Goal: Transaction & Acquisition: Book appointment/travel/reservation

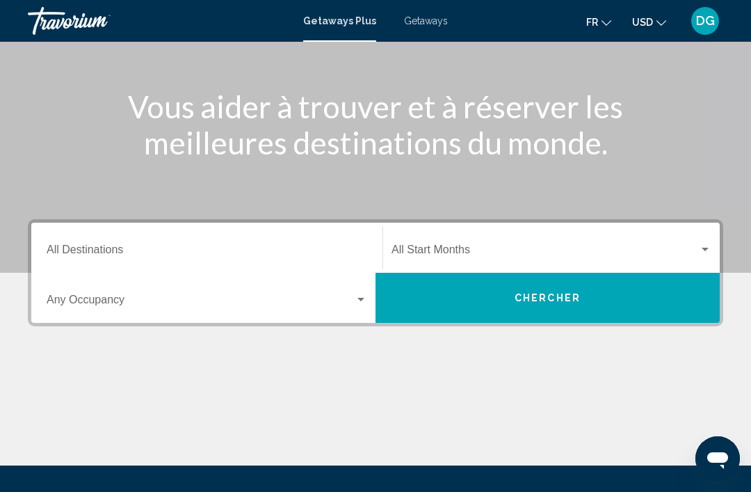
scroll to position [143, 0]
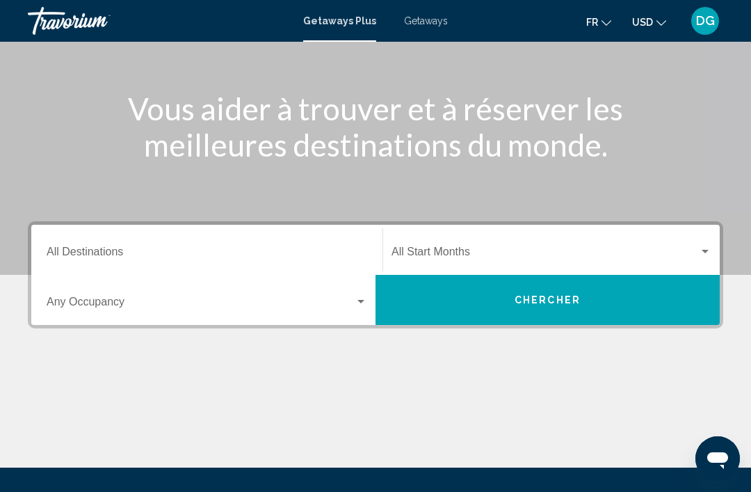
click at [423, 18] on span "Getaways" at bounding box center [426, 20] width 44 height 11
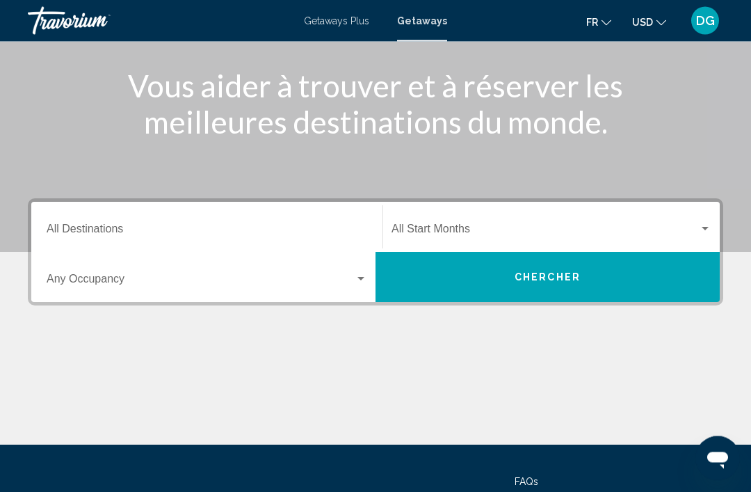
scroll to position [165, 0]
click at [251, 220] on div "Destination All Destinations" at bounding box center [207, 227] width 321 height 44
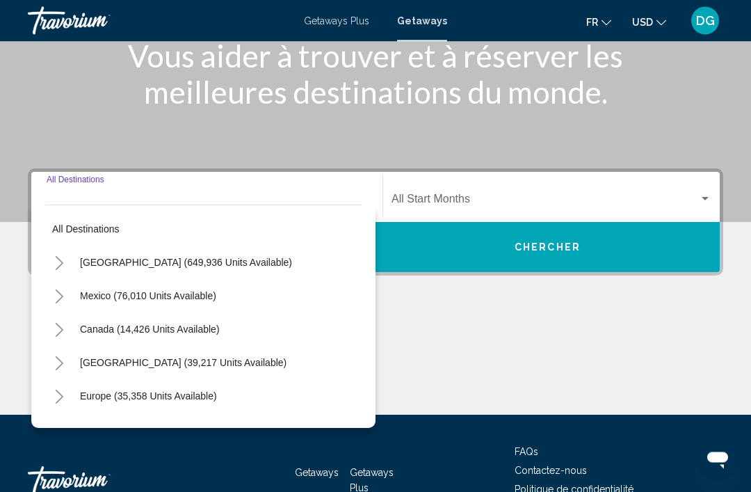
scroll to position [244, 0]
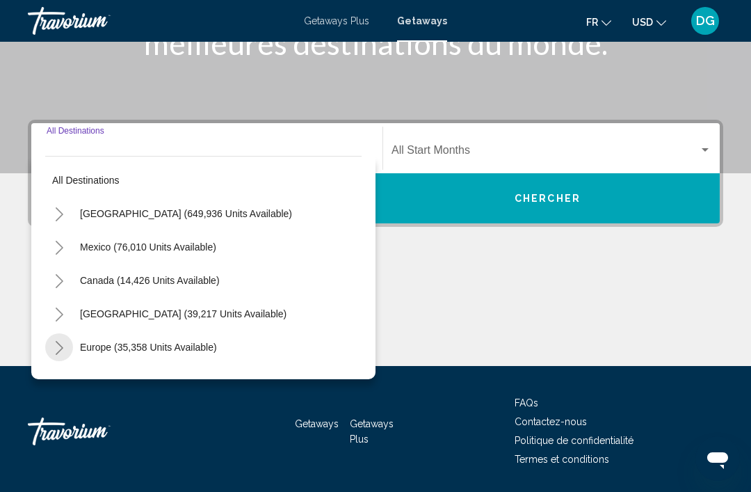
click at [63, 349] on icon "Toggle Europe (35,358 units available)" at bounding box center [59, 348] width 10 height 14
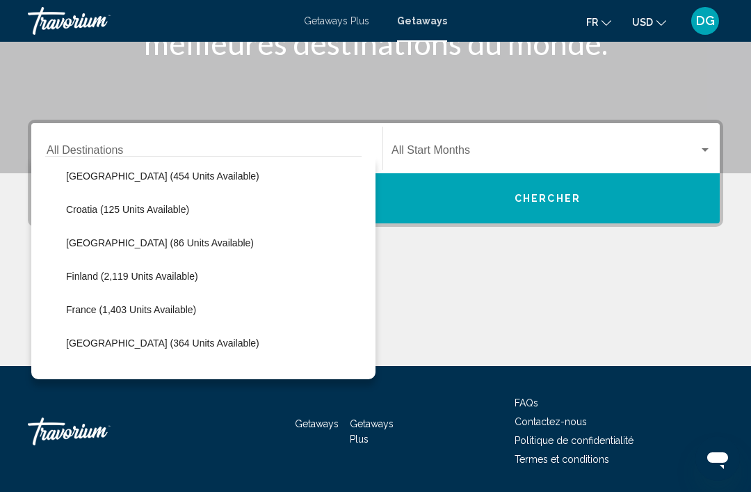
scroll to position [272, 0]
click at [78, 208] on span "Croatia (125 units available)" at bounding box center [127, 208] width 123 height 11
type input "**********"
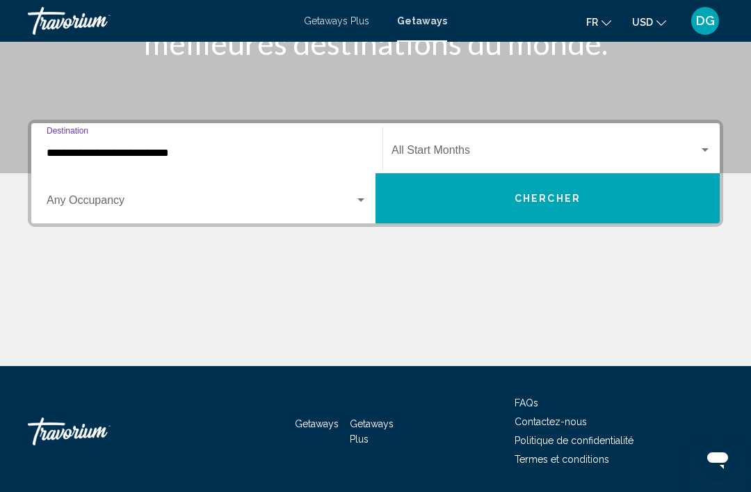
click at [571, 147] on span "Search widget" at bounding box center [544, 153] width 307 height 13
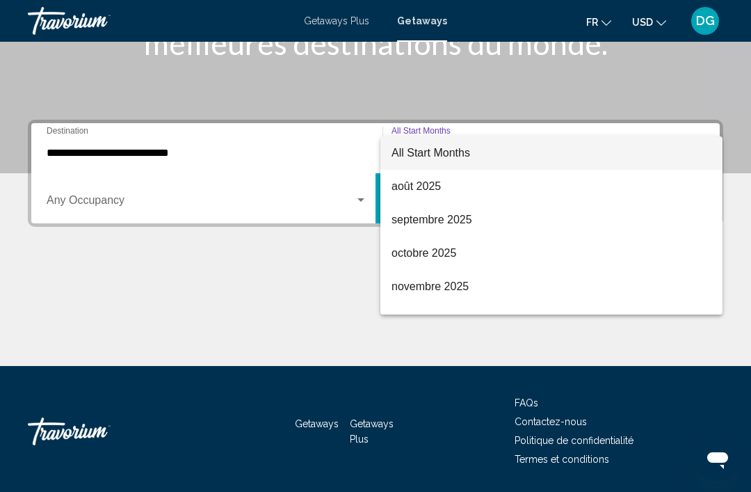
click at [750, 209] on div at bounding box center [375, 246] width 751 height 492
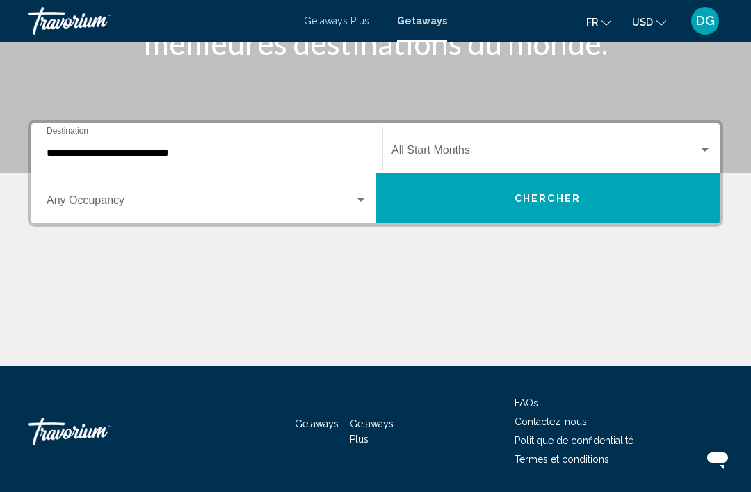
click at [551, 141] on div "Start Month All Start Months" at bounding box center [551, 149] width 320 height 44
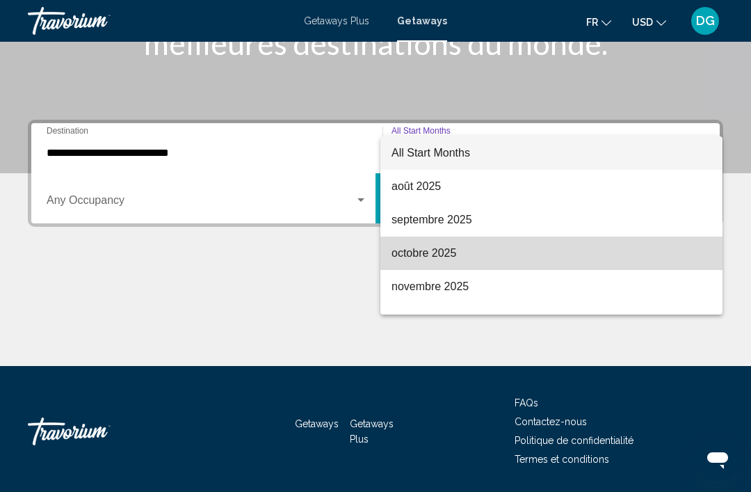
click at [447, 254] on span "octobre 2025" at bounding box center [551, 252] width 320 height 33
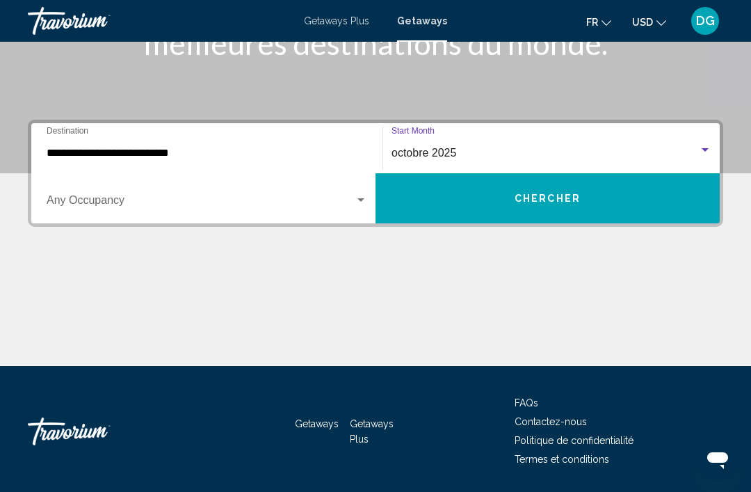
click at [54, 197] on span "Search widget" at bounding box center [201, 203] width 308 height 13
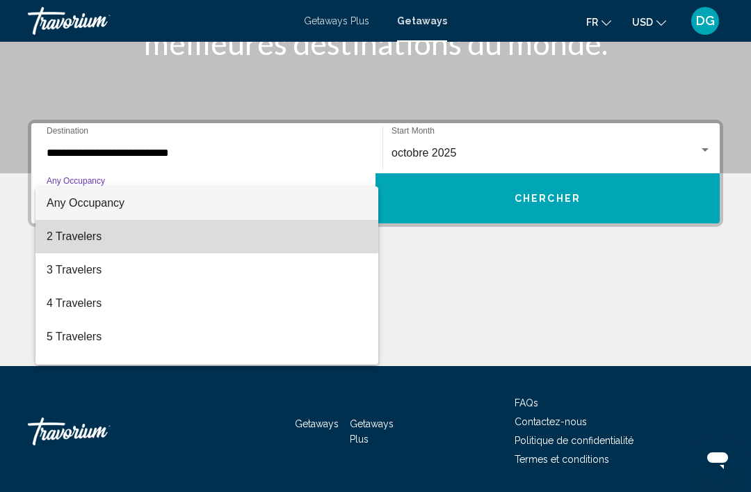
click at [76, 229] on span "2 Travelers" at bounding box center [207, 236] width 321 height 33
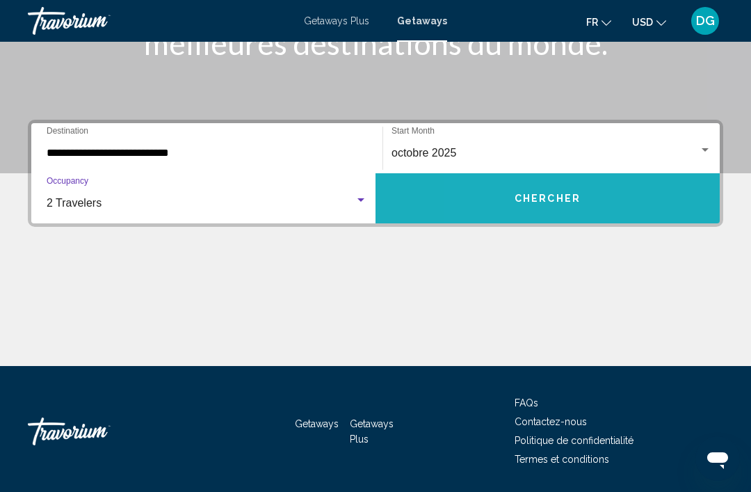
click at [494, 197] on button "Chercher" at bounding box center [547, 198] width 344 height 50
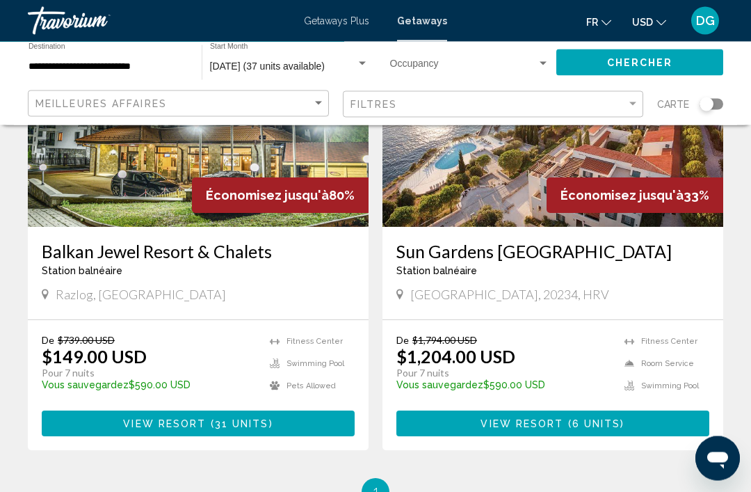
scroll to position [184, 0]
click at [83, 243] on h3 "Balkan Jewel Resort & Chalets" at bounding box center [198, 251] width 313 height 21
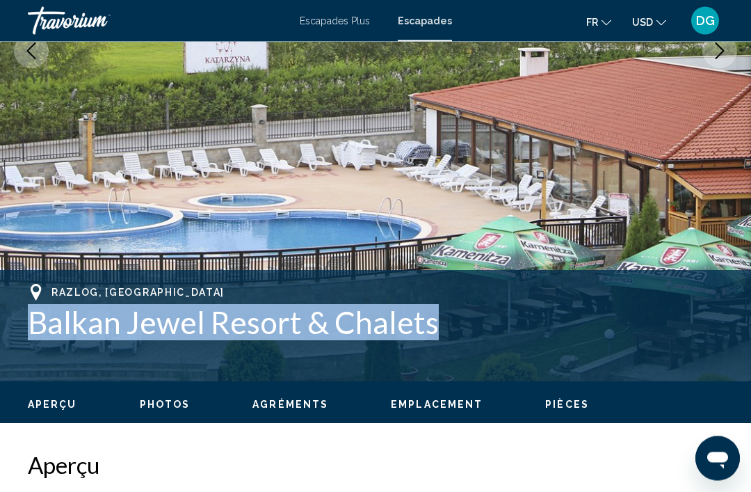
scroll to position [321, 0]
click at [654, 343] on div "RAZLOG, BULGARIE Balkan Jewel Resort & Chalets" at bounding box center [375, 325] width 695 height 83
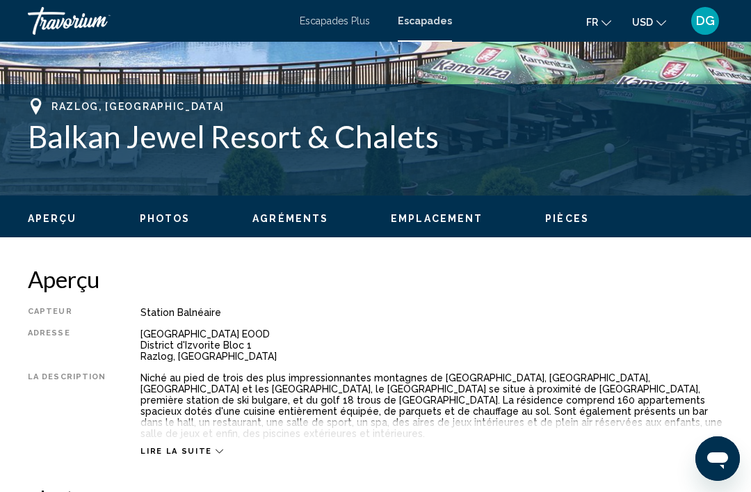
scroll to position [512, 0]
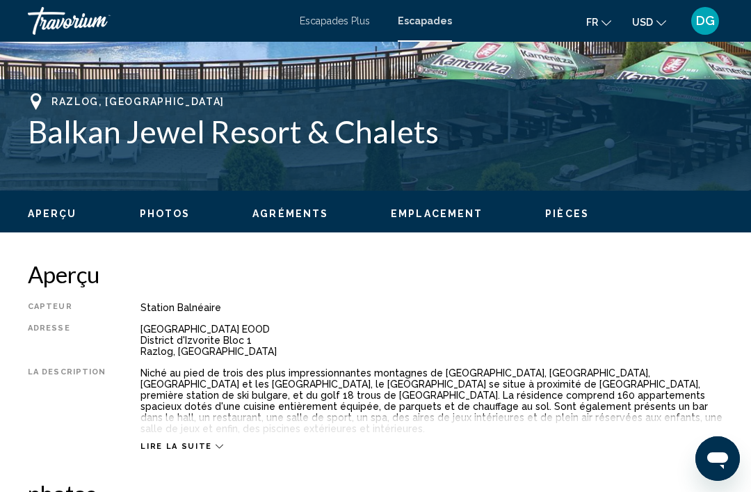
click at [176, 442] on span "Lire la suite" at bounding box center [175, 446] width 71 height 9
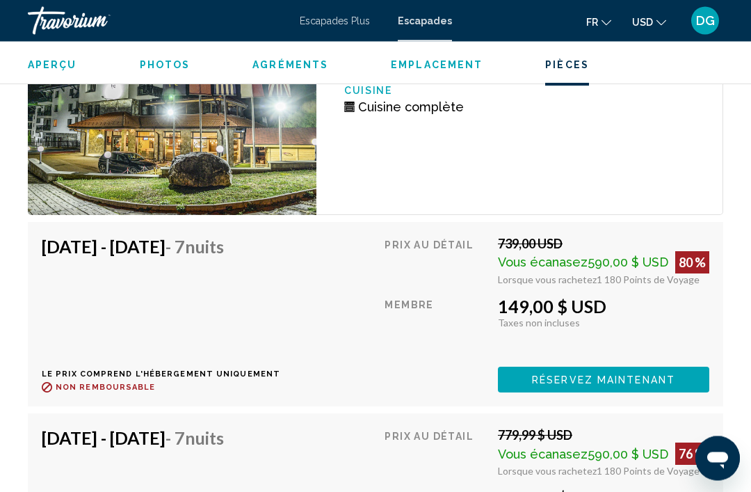
scroll to position [2572, 0]
click at [679, 366] on button "RÉSERVEZ MAINTENANT" at bounding box center [603, 379] width 211 height 26
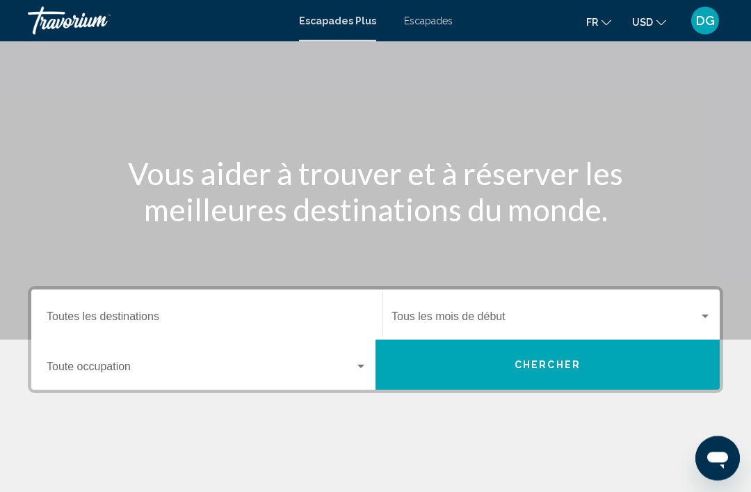
click at [76, 314] on input "Destination Toutes les destinations" at bounding box center [207, 320] width 321 height 13
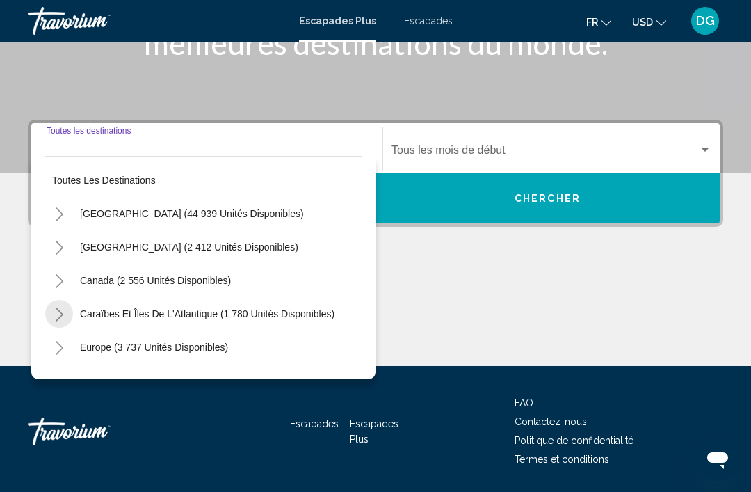
click at [49, 306] on button "Basculer les îles des Caraïbes et de l'Atlantique (1 780 unités disponibles)" at bounding box center [59, 314] width 28 height 28
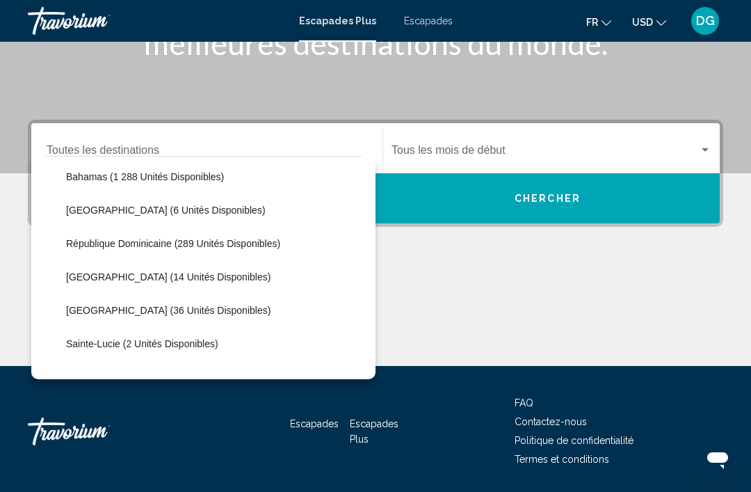
scroll to position [205, 0]
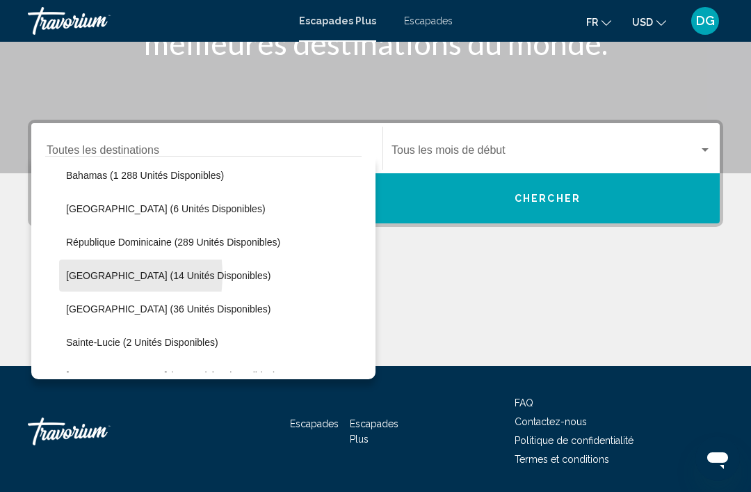
click at [76, 275] on span "Martinique (14 unités disponibles)" at bounding box center [168, 275] width 204 height 11
type input "**********"
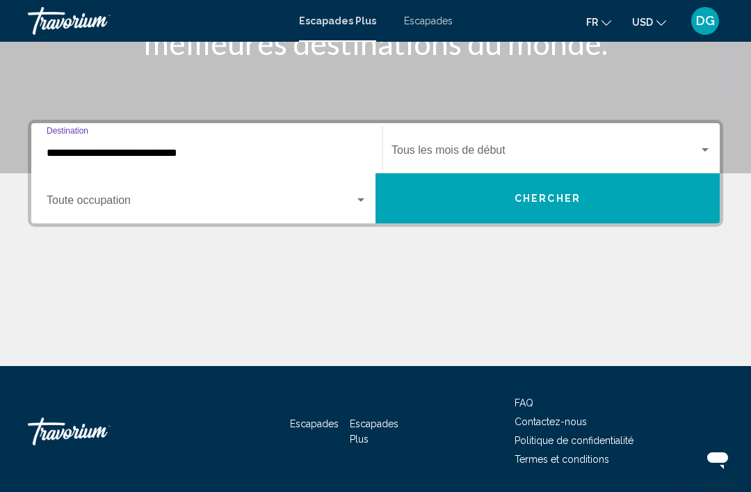
click at [660, 141] on div "Start Month Tous les mois de début" at bounding box center [551, 149] width 320 height 44
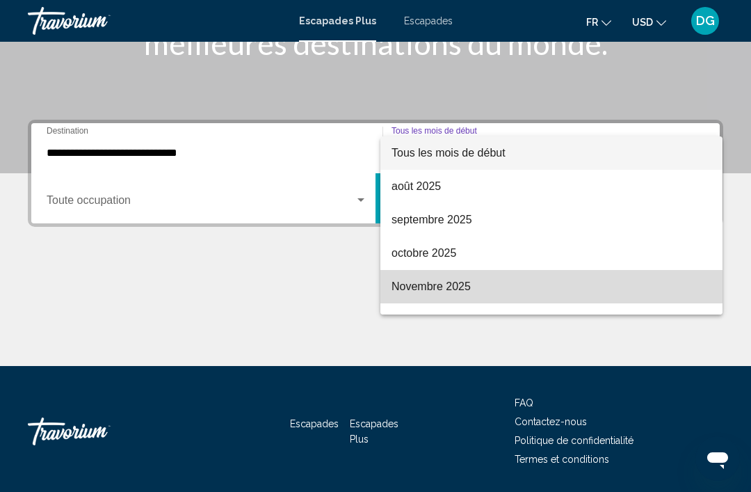
click at [464, 289] on span "Novembre 2025" at bounding box center [551, 286] width 320 height 33
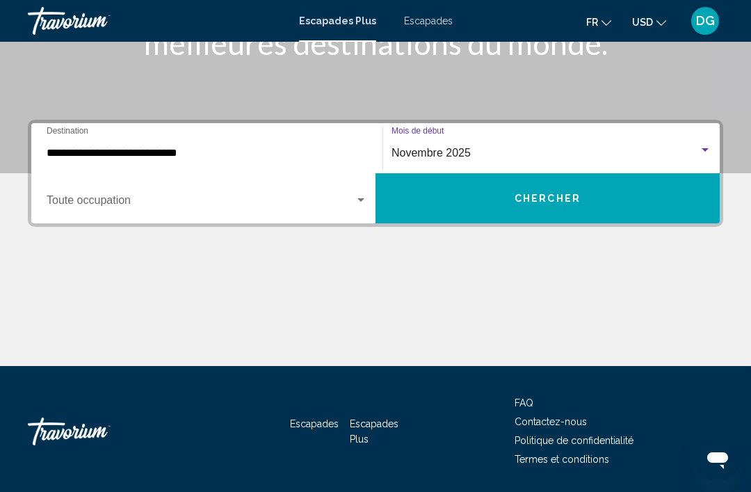
click at [72, 200] on span "Rechercher le widget" at bounding box center [201, 203] width 308 height 13
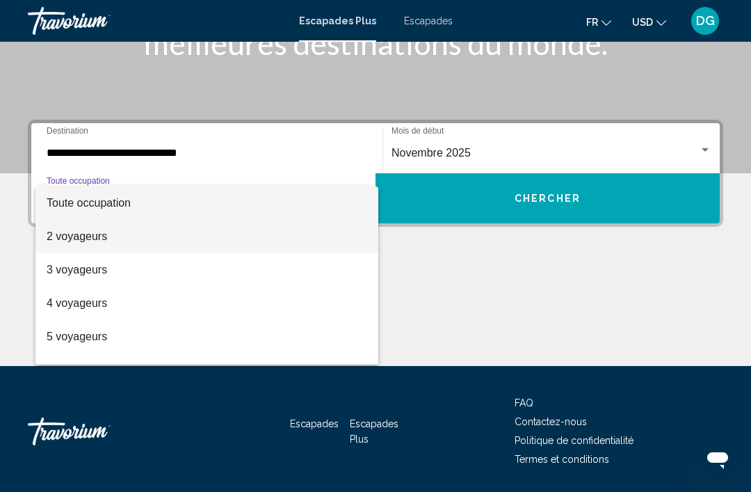
click at [67, 237] on span "2 voyageurs" at bounding box center [207, 236] width 321 height 33
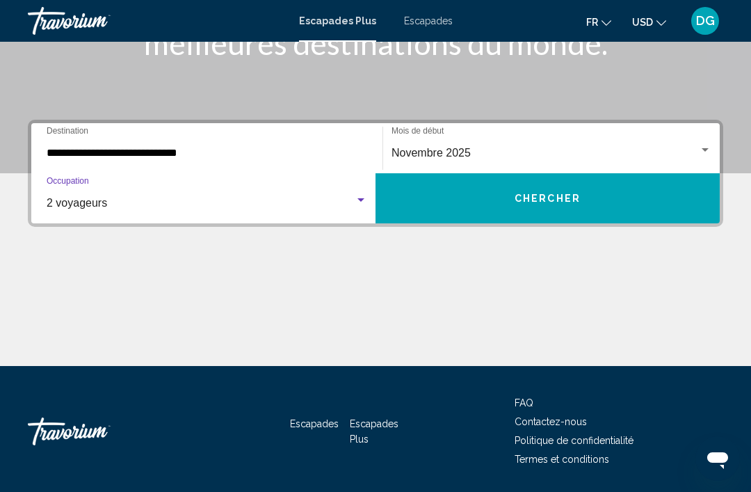
click at [565, 186] on button "CHERCHER" at bounding box center [547, 198] width 344 height 50
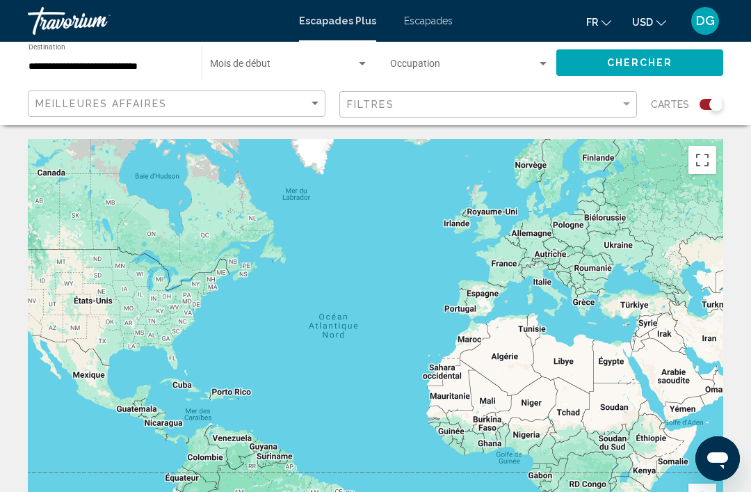
click at [229, 51] on div "Mois de début All Start Months" at bounding box center [289, 63] width 159 height 38
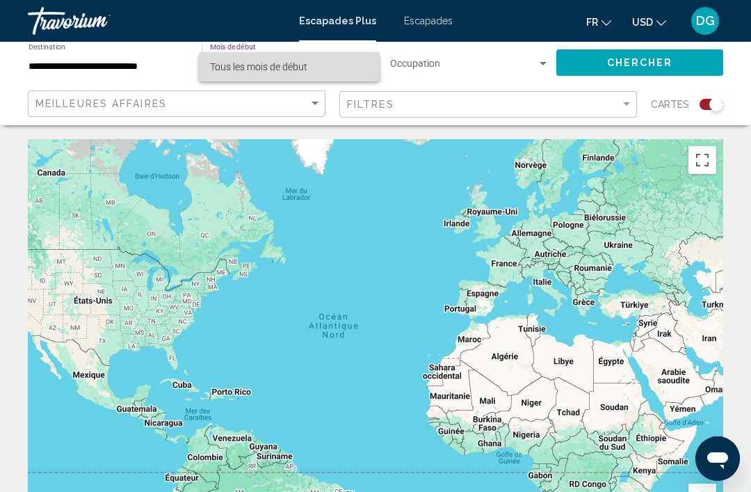
click at [225, 70] on span "Tous les mois de début" at bounding box center [258, 66] width 97 height 11
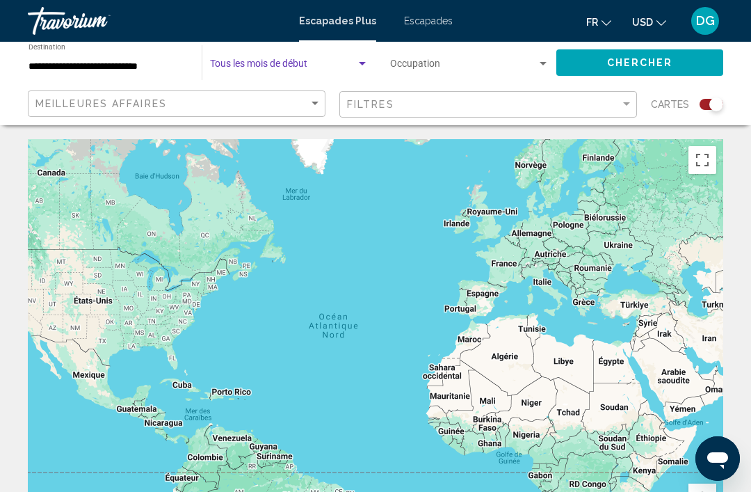
click at [533, 67] on span "Rechercher le widget" at bounding box center [463, 66] width 147 height 11
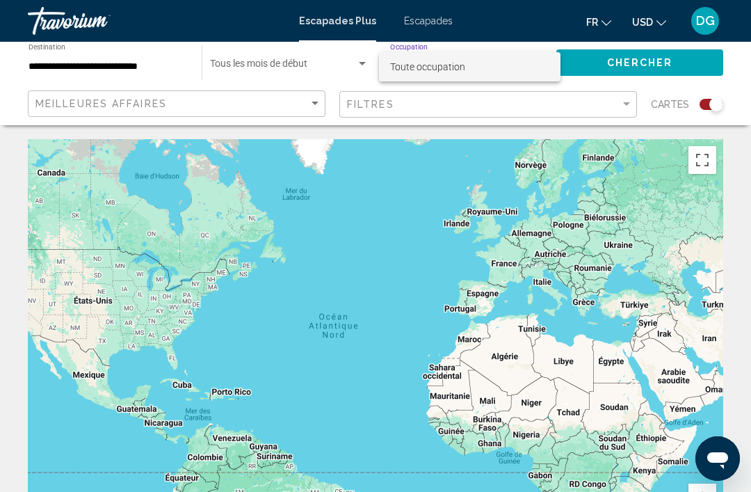
click at [640, 60] on div at bounding box center [375, 246] width 751 height 492
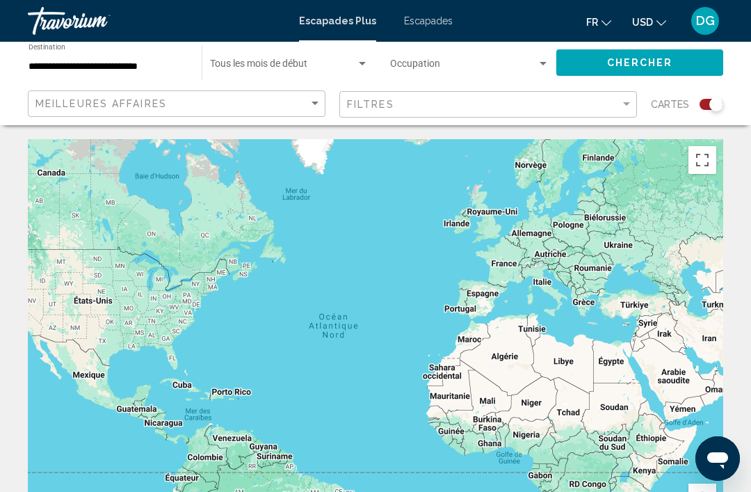
click at [640, 63] on span "CHERCHER" at bounding box center [640, 63] width 66 height 11
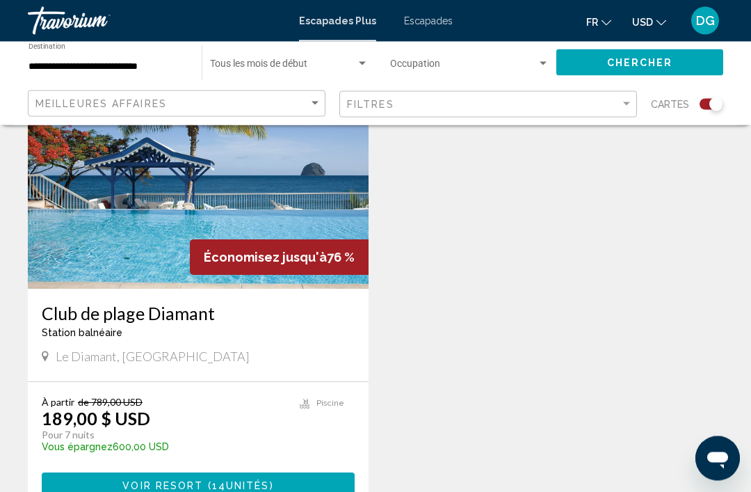
scroll to position [554, 0]
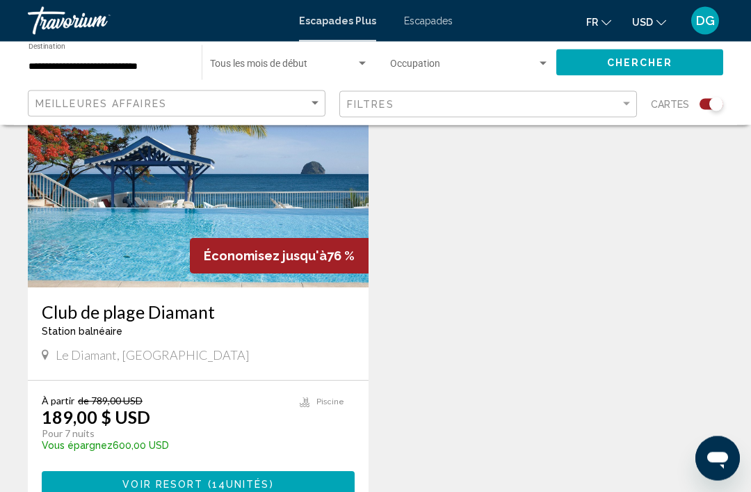
click at [55, 316] on h3 "Club de plage Diamant" at bounding box center [198, 312] width 313 height 21
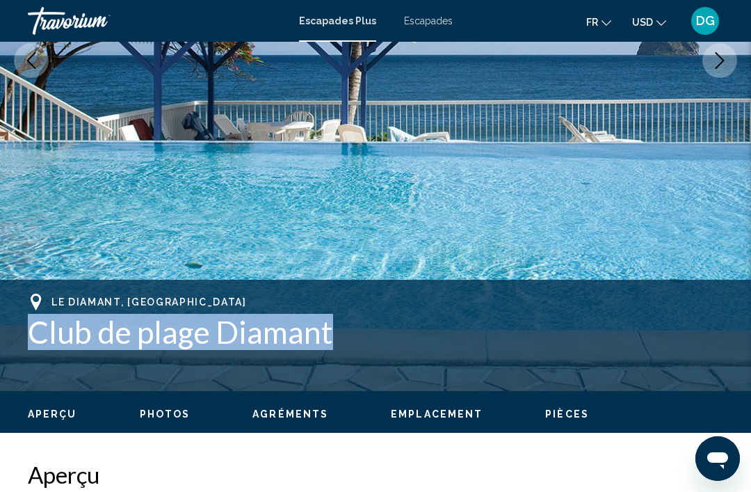
scroll to position [318, 0]
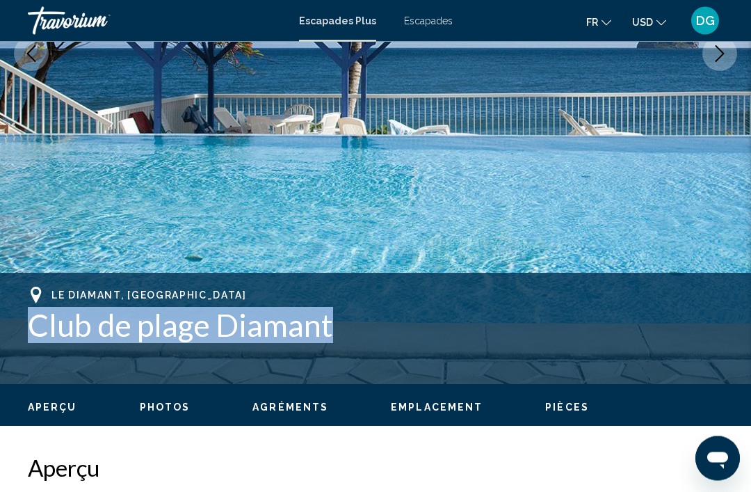
click at [353, 259] on img "Contenu principal" at bounding box center [375, 54] width 751 height 661
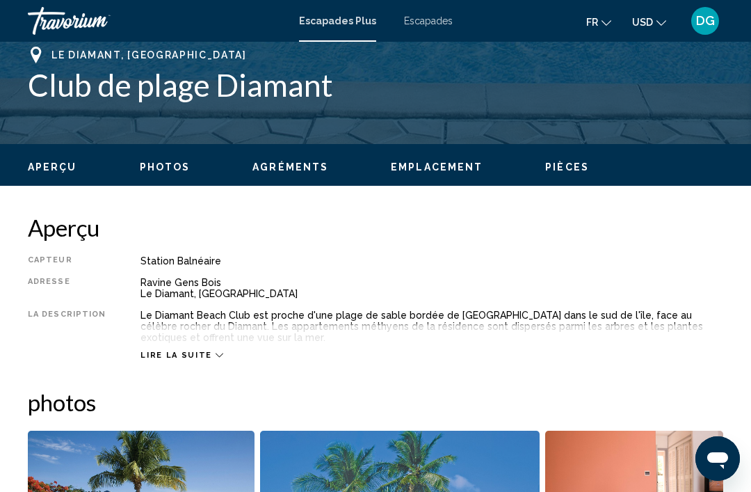
scroll to position [558, 0]
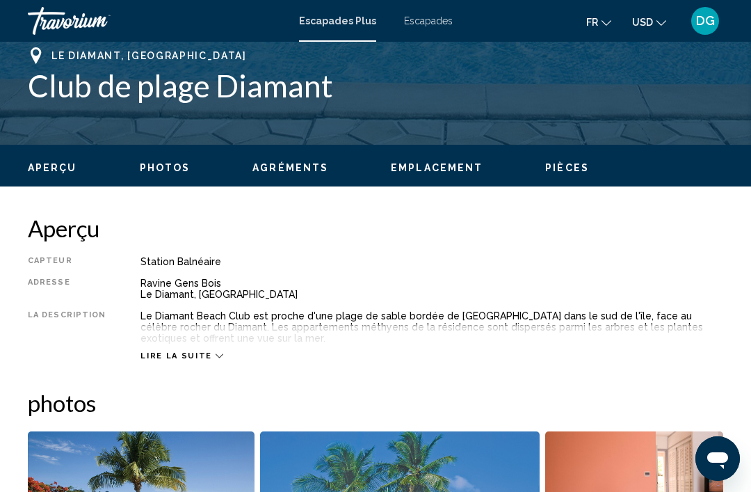
click at [176, 360] on span "Lire la suite" at bounding box center [175, 355] width 71 height 9
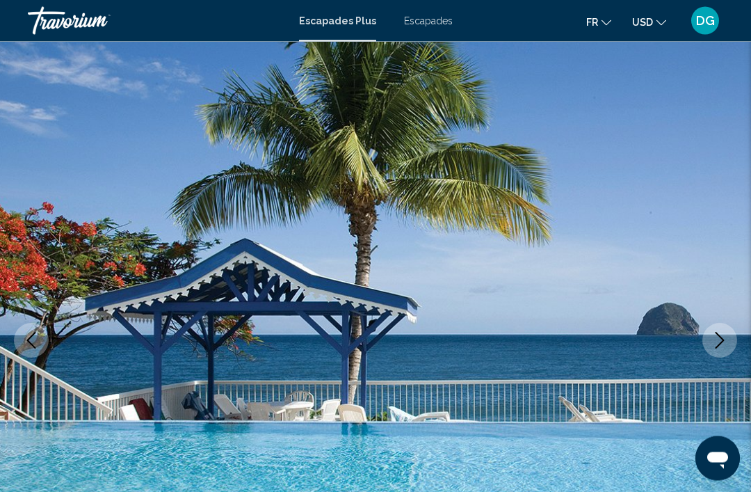
scroll to position [0, 0]
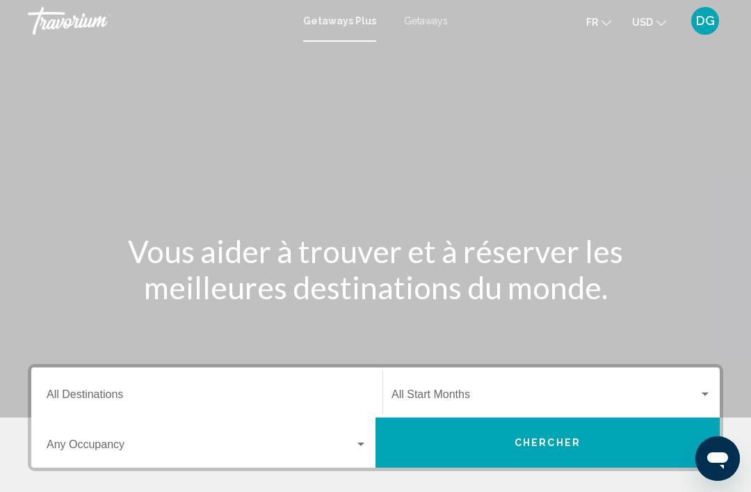
click at [291, 372] on div "Destination All Destinations" at bounding box center [207, 393] width 321 height 44
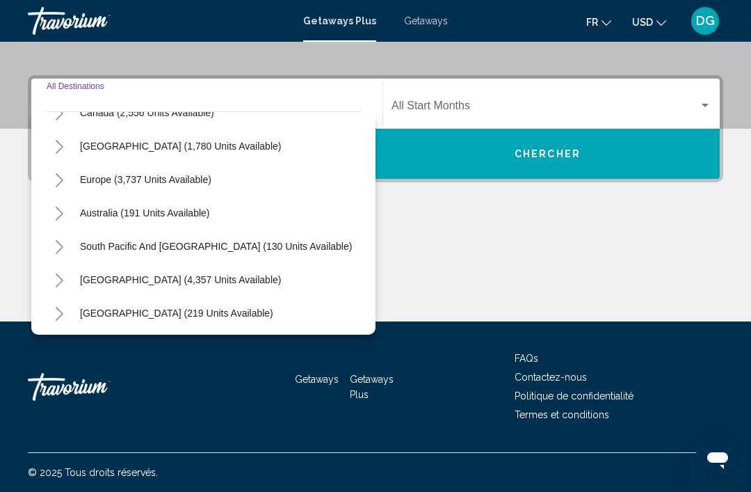
scroll to position [112, 0]
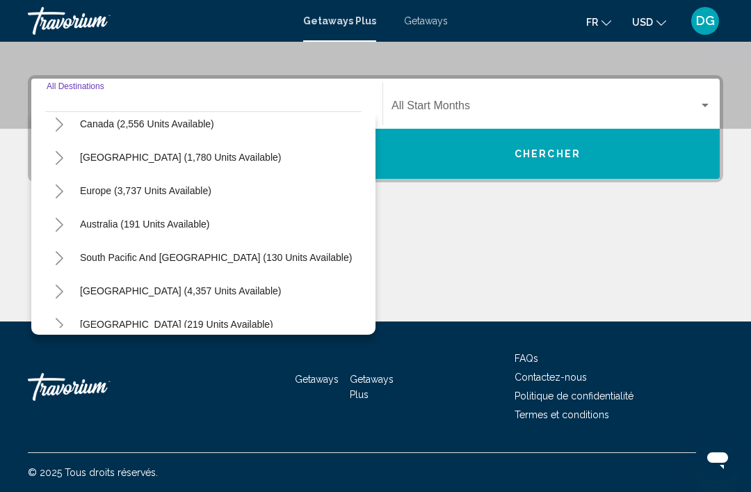
click at [55, 150] on button "Toggle Caribbean & Atlantic Islands (1,780 units available)" at bounding box center [59, 157] width 28 height 28
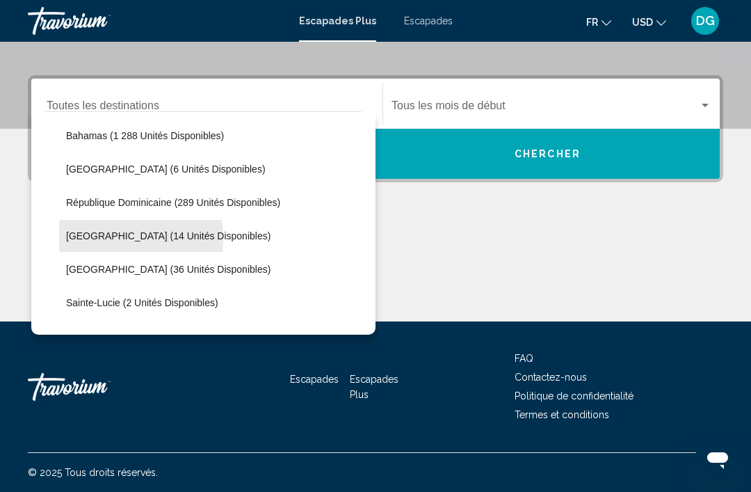
scroll to position [196, 0]
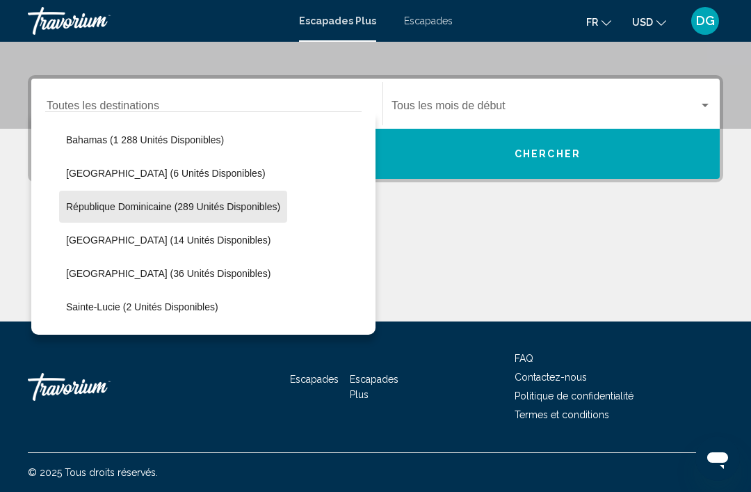
click at [81, 204] on span "République Dominicaine (289 Unités Disponibles)" at bounding box center [173, 206] width 214 height 11
type input "**********"
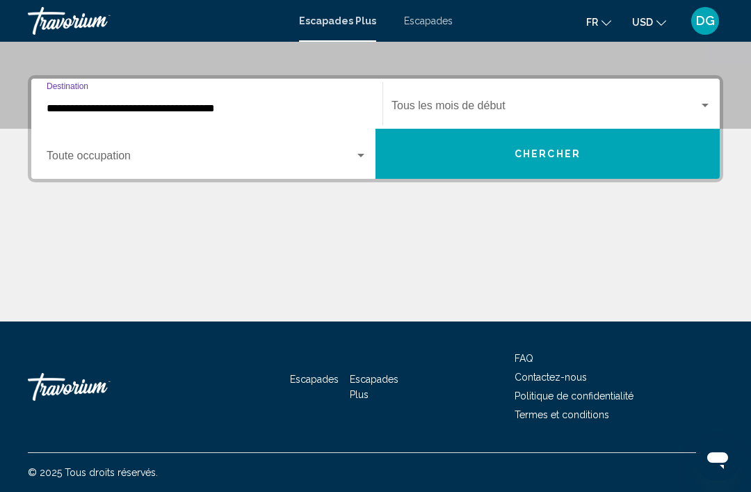
click at [668, 88] on div "Start Month Tous les mois de début" at bounding box center [551, 104] width 320 height 44
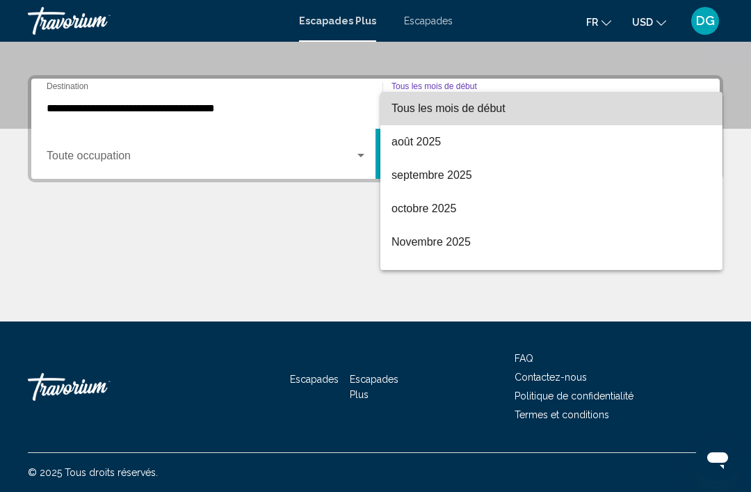
click at [517, 108] on span "Tous les mois de début" at bounding box center [551, 108] width 320 height 33
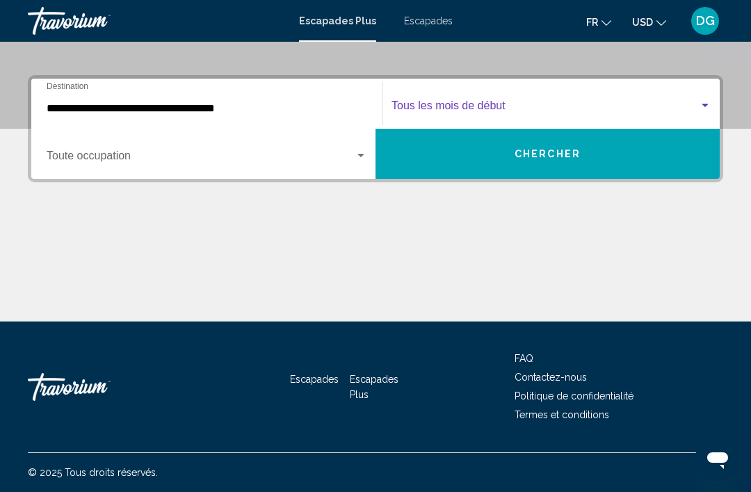
click at [76, 163] on span "Rechercher le widget" at bounding box center [201, 158] width 308 height 13
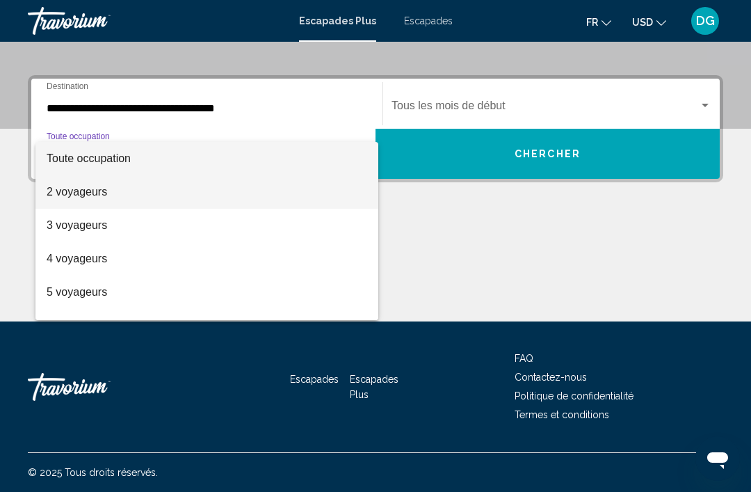
click at [65, 188] on span "2 voyageurs" at bounding box center [207, 191] width 321 height 33
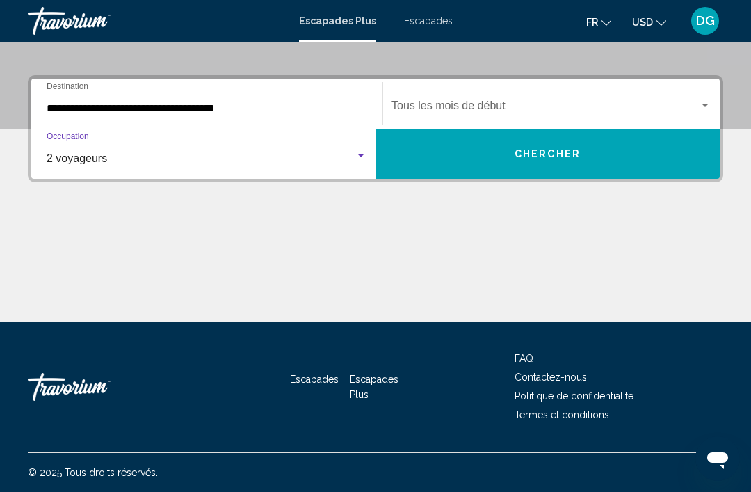
click at [521, 167] on button "CHERCHER" at bounding box center [547, 154] width 344 height 50
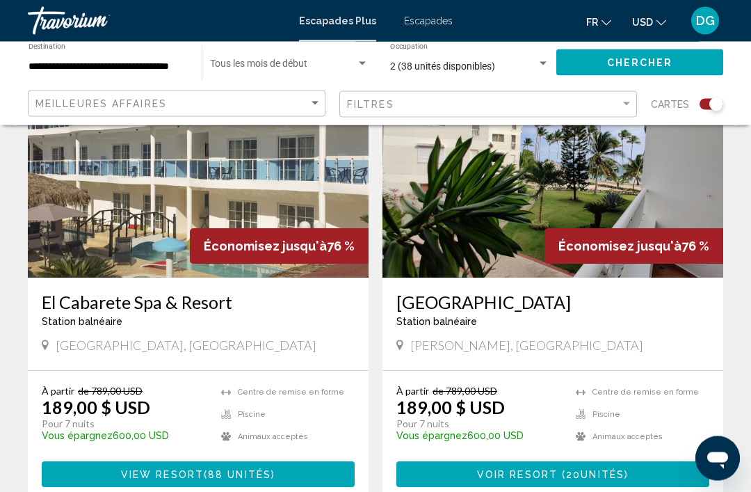
scroll to position [564, 0]
click at [102, 293] on h3 "El Cabarete Spa & Resort" at bounding box center [198, 301] width 313 height 21
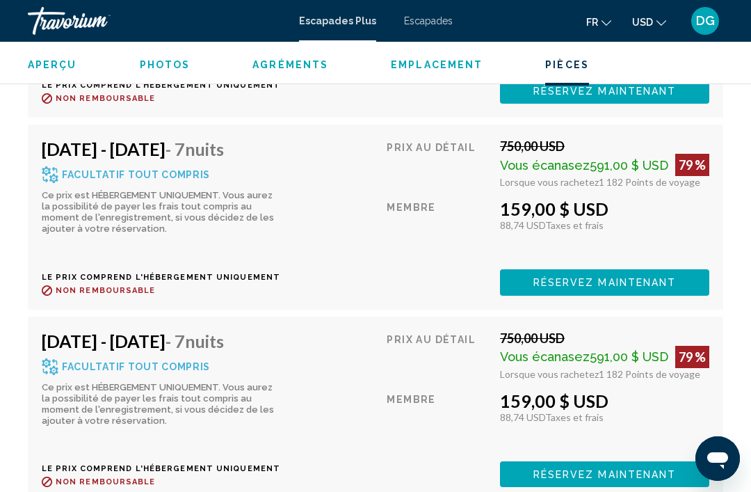
scroll to position [3752, 0]
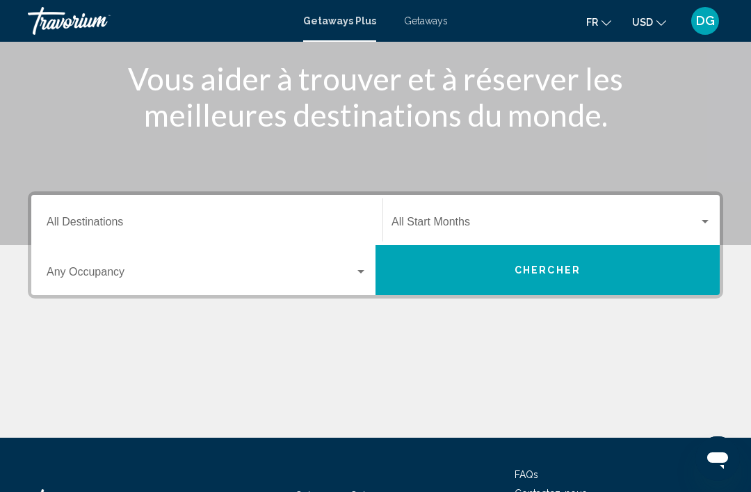
click at [67, 211] on div "Destination All Destinations" at bounding box center [207, 220] width 321 height 44
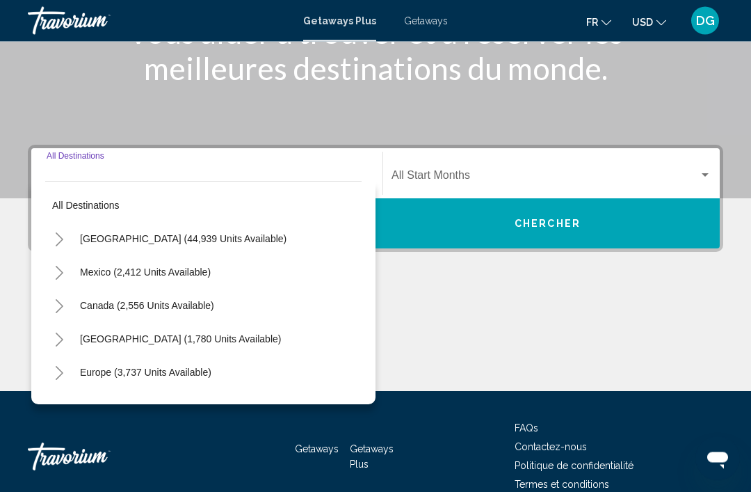
scroll to position [289, 0]
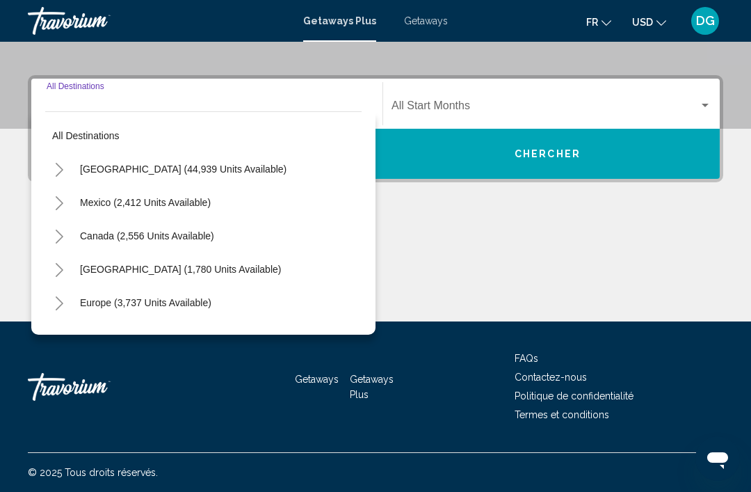
click at [58, 260] on button "Toggle Caribbean & Atlantic Islands (1,780 units available)" at bounding box center [59, 269] width 28 height 28
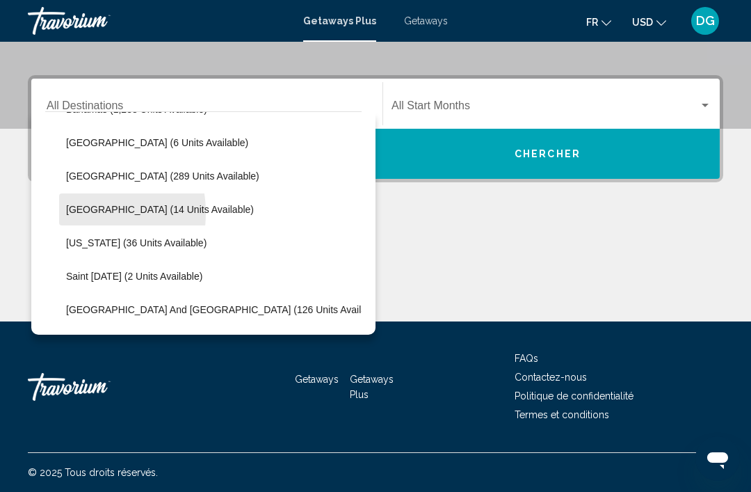
scroll to position [227, 0]
click at [97, 272] on span "Saint [DATE] (2 units available)" at bounding box center [134, 275] width 136 height 11
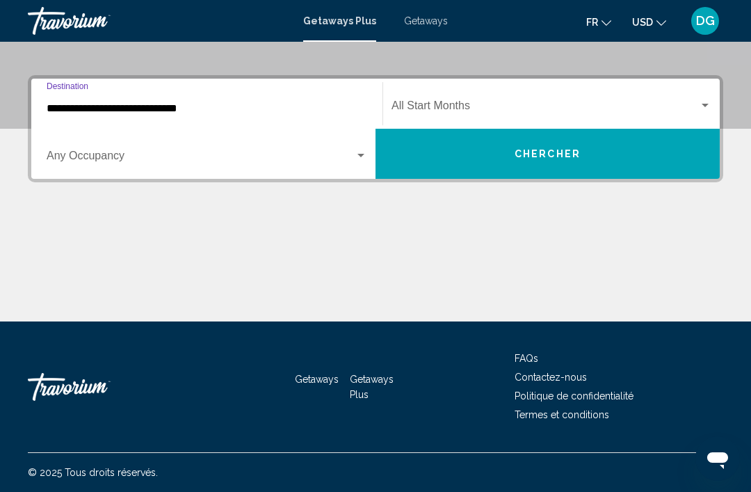
click at [71, 113] on input "**********" at bounding box center [207, 108] width 321 height 13
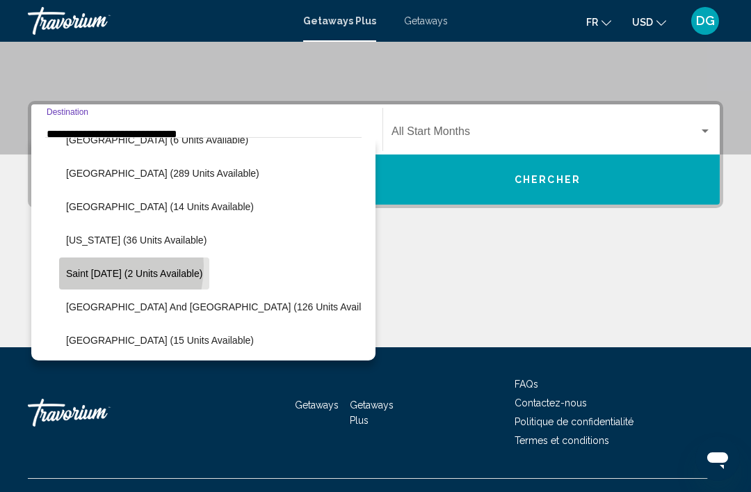
scroll to position [242, 0]
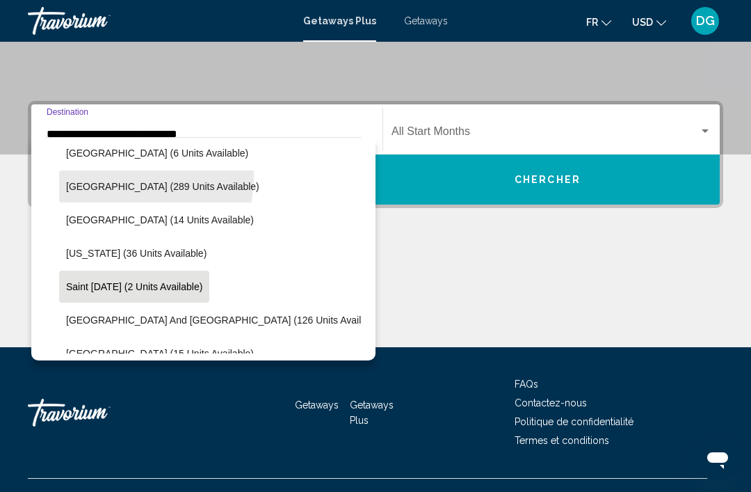
click at [75, 174] on button "[GEOGRAPHIC_DATA] (289 units available)" at bounding box center [162, 186] width 207 height 32
type input "**********"
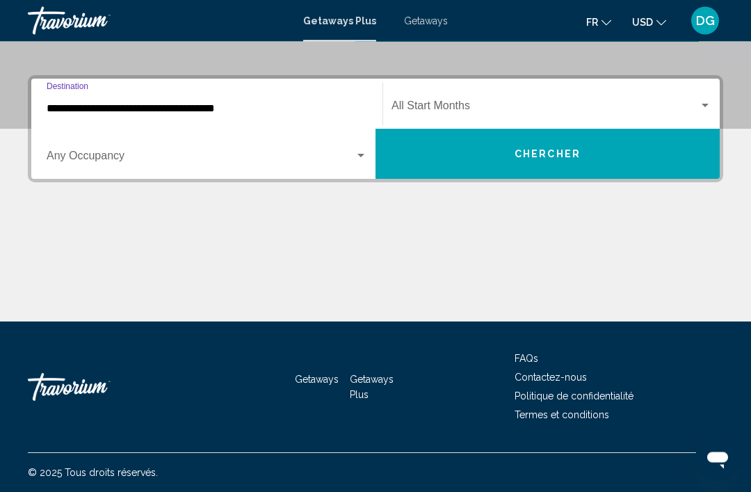
scroll to position [289, 0]
click at [675, 103] on span "Search widget" at bounding box center [544, 108] width 307 height 13
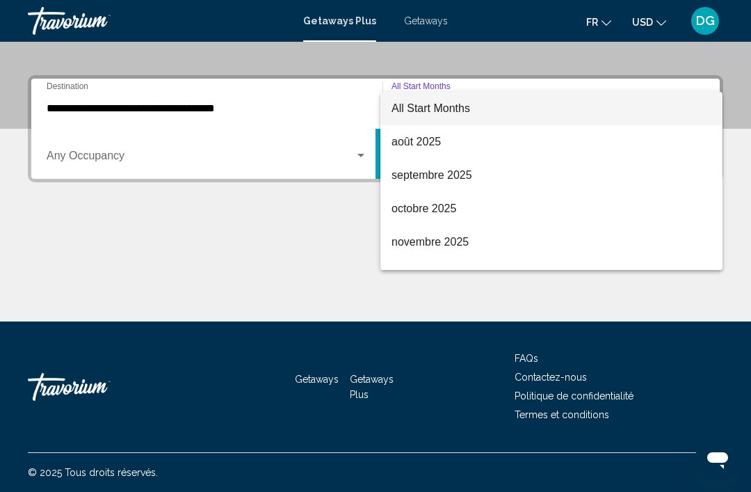
click at [503, 107] on span "All Start Months" at bounding box center [551, 108] width 320 height 33
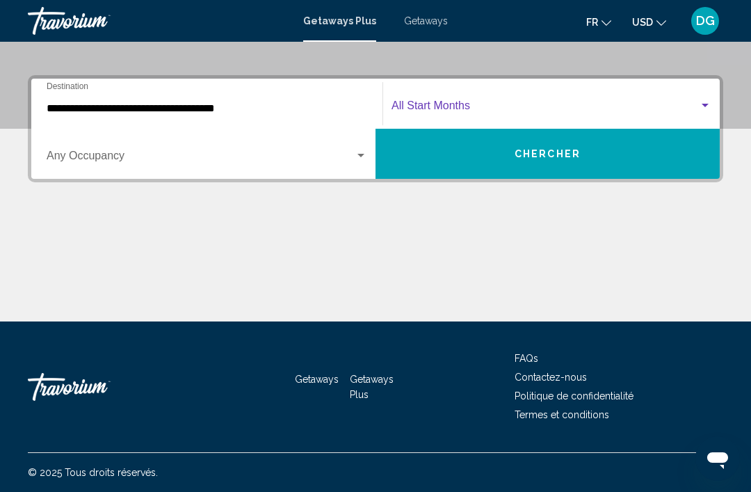
click at [124, 160] on span "Search widget" at bounding box center [201, 158] width 308 height 13
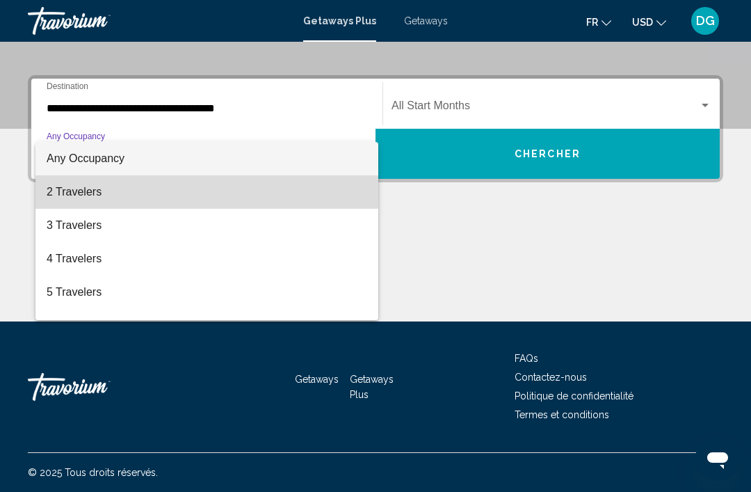
click at [108, 186] on span "2 Travelers" at bounding box center [207, 191] width 321 height 33
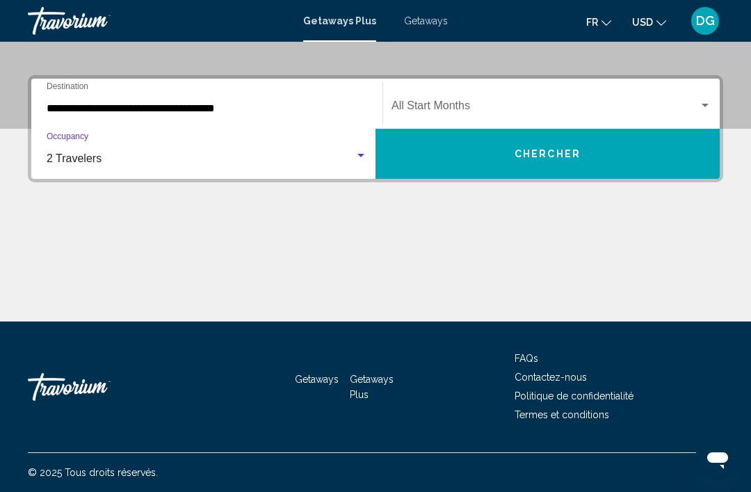
click at [524, 145] on button "Chercher" at bounding box center [547, 154] width 344 height 50
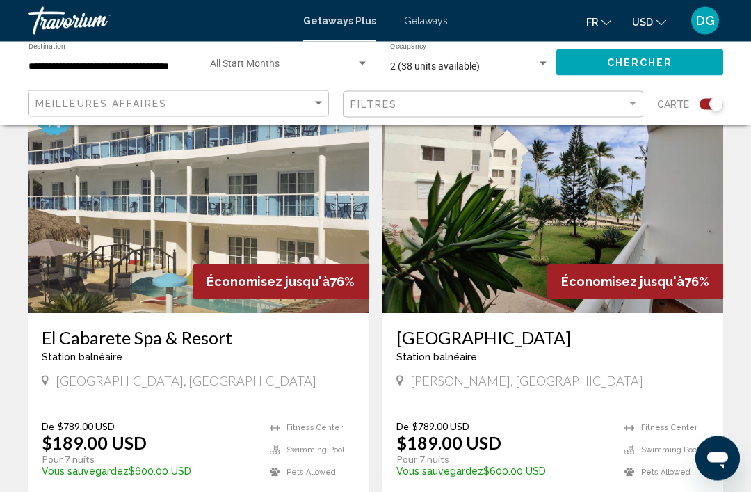
scroll to position [528, 0]
click at [81, 337] on h3 "El Cabarete Spa & Resort" at bounding box center [198, 337] width 313 height 21
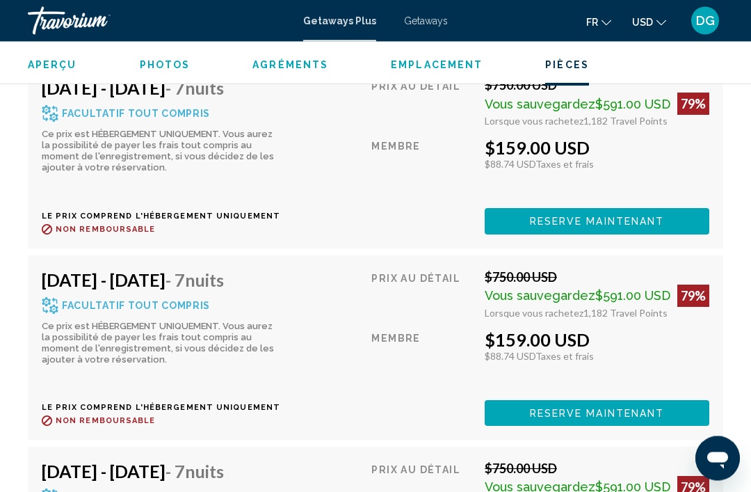
scroll to position [3241, 0]
click at [654, 216] on span "Reserve maintenant" at bounding box center [597, 221] width 135 height 11
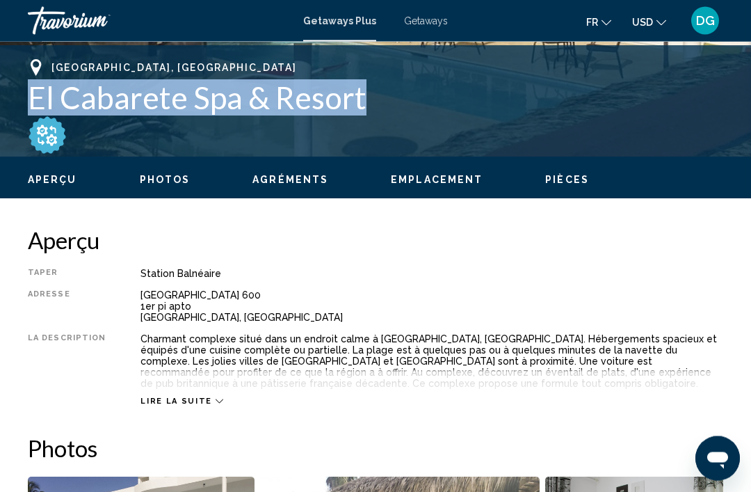
scroll to position [546, 0]
click at [179, 401] on span "Lire la suite" at bounding box center [175, 400] width 71 height 9
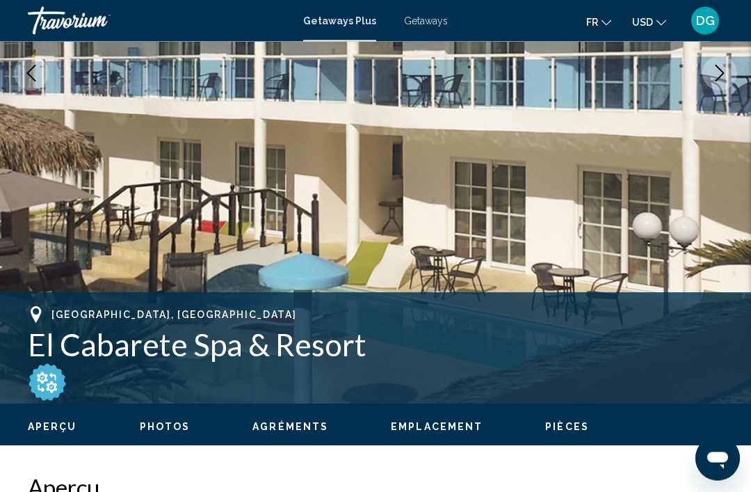
scroll to position [296, 0]
